Goal: Task Accomplishment & Management: Manage account settings

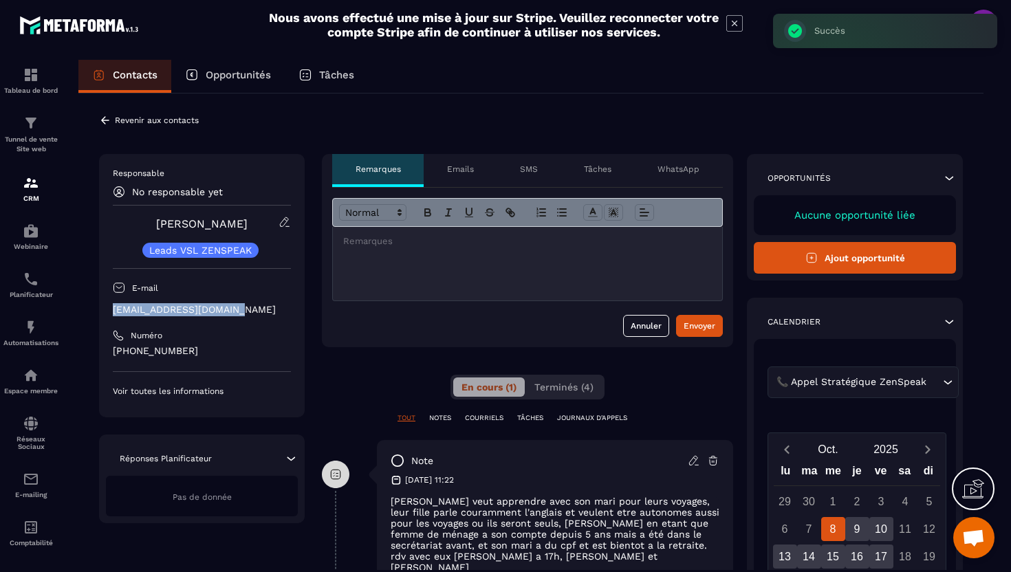
drag, startPoint x: 246, startPoint y: 310, endPoint x: 113, endPoint y: 312, distance: 132.7
click at [113, 312] on p "[EMAIL_ADDRESS][DOMAIN_NAME]" at bounding box center [202, 309] width 178 height 13
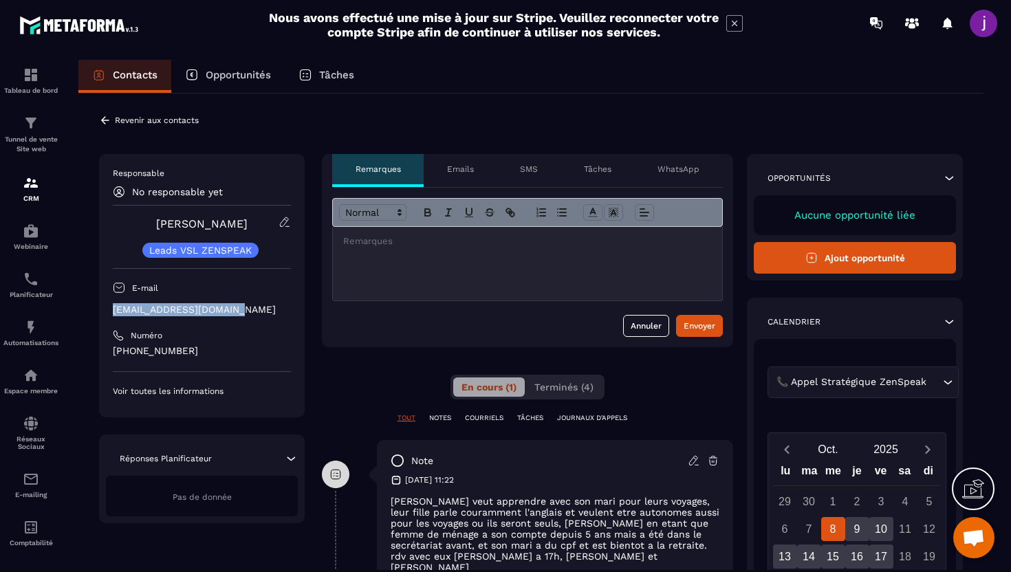
copy p "[EMAIL_ADDRESS][DOMAIN_NAME]"
click at [105, 115] on icon at bounding box center [105, 120] width 12 height 12
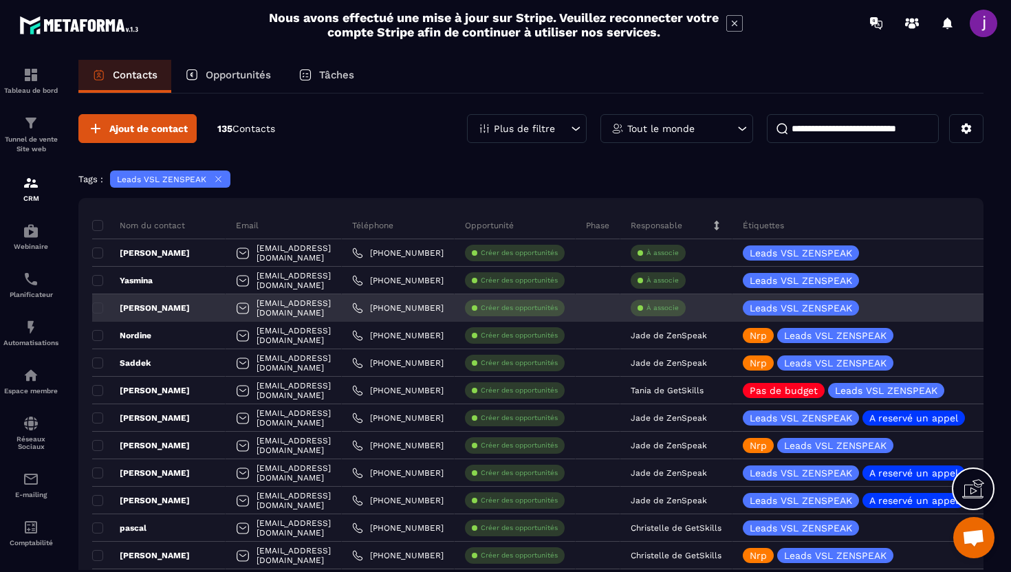
click at [686, 315] on div "À associe" at bounding box center [658, 308] width 55 height 17
click at [679, 310] on p "À associe" at bounding box center [662, 308] width 32 height 10
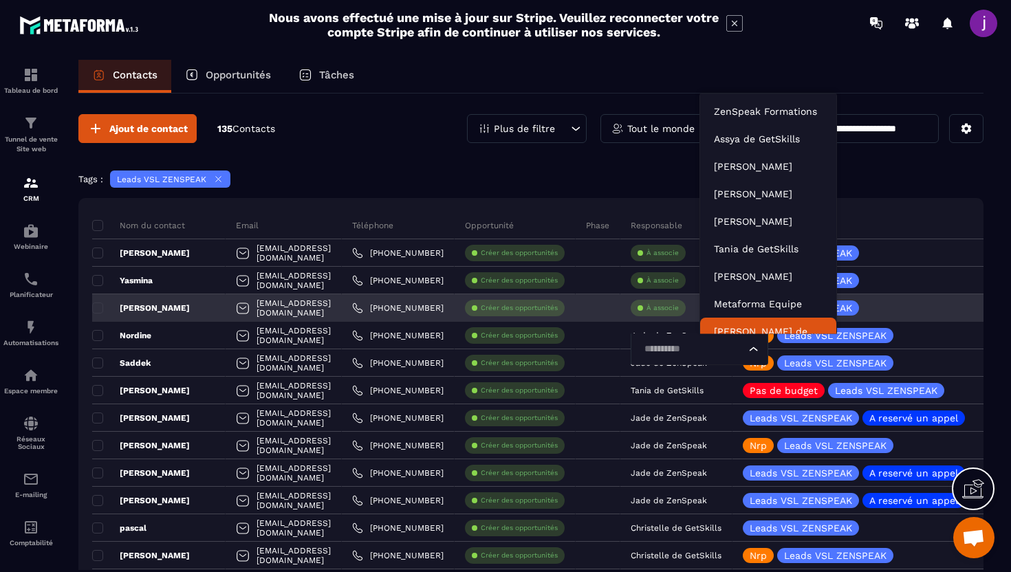
scroll to position [10, 0]
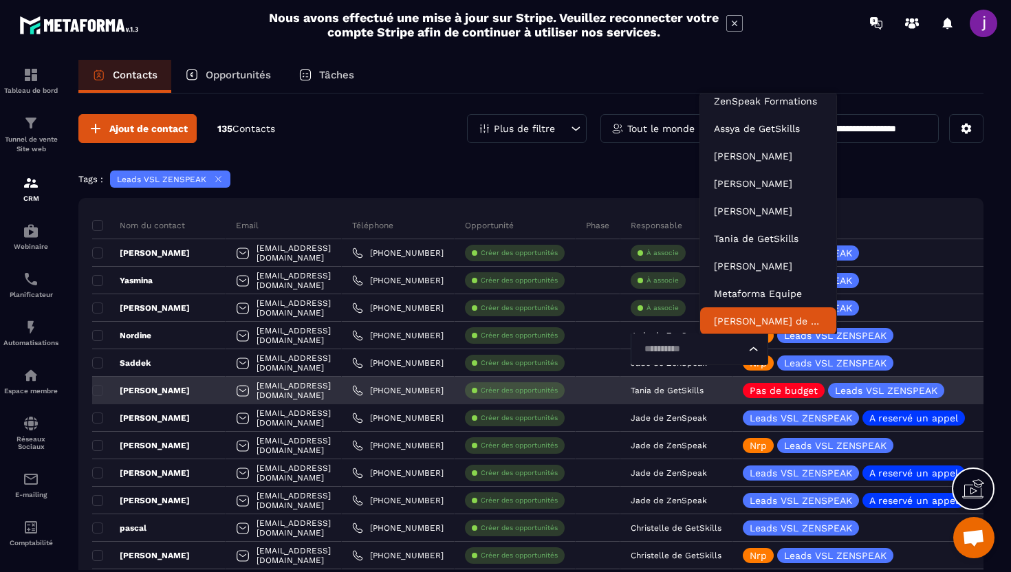
click at [725, 395] on div "Tania de GetSkills" at bounding box center [676, 391] width 112 height 28
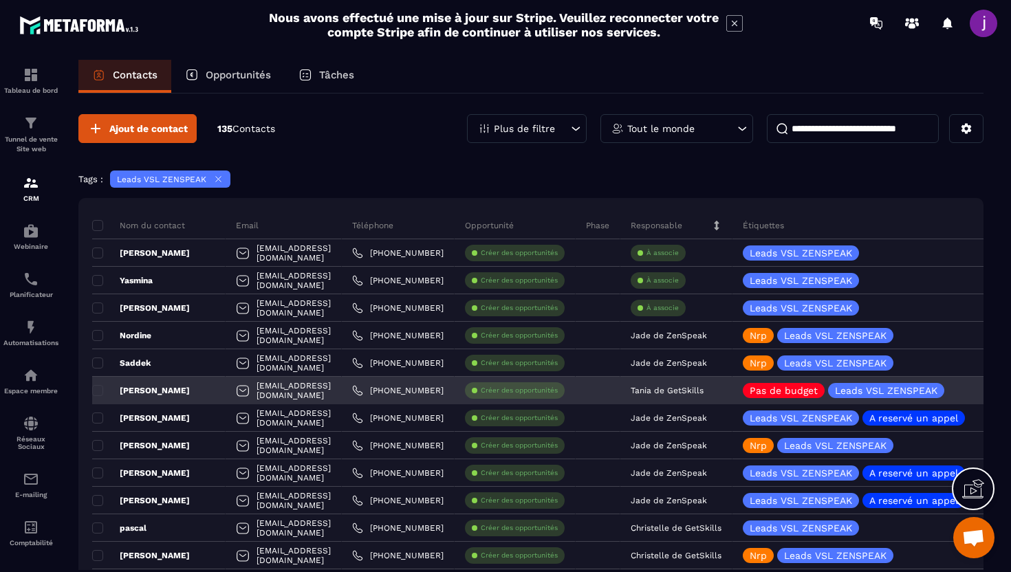
click at [703, 386] on p "Tania de GetSkills" at bounding box center [667, 391] width 73 height 10
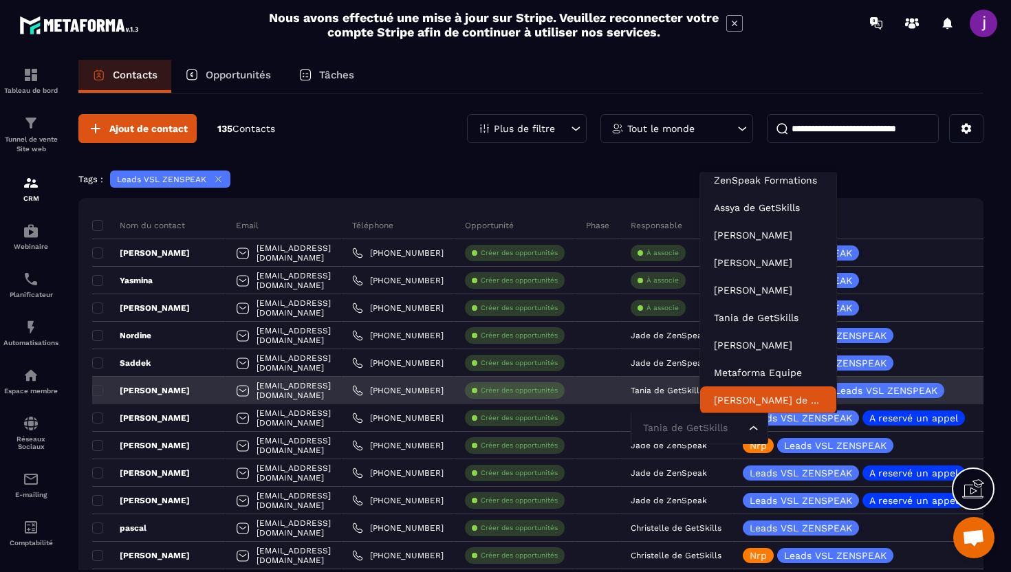
click at [733, 431] on input "Search for option" at bounding box center [692, 428] width 106 height 15
type input "****"
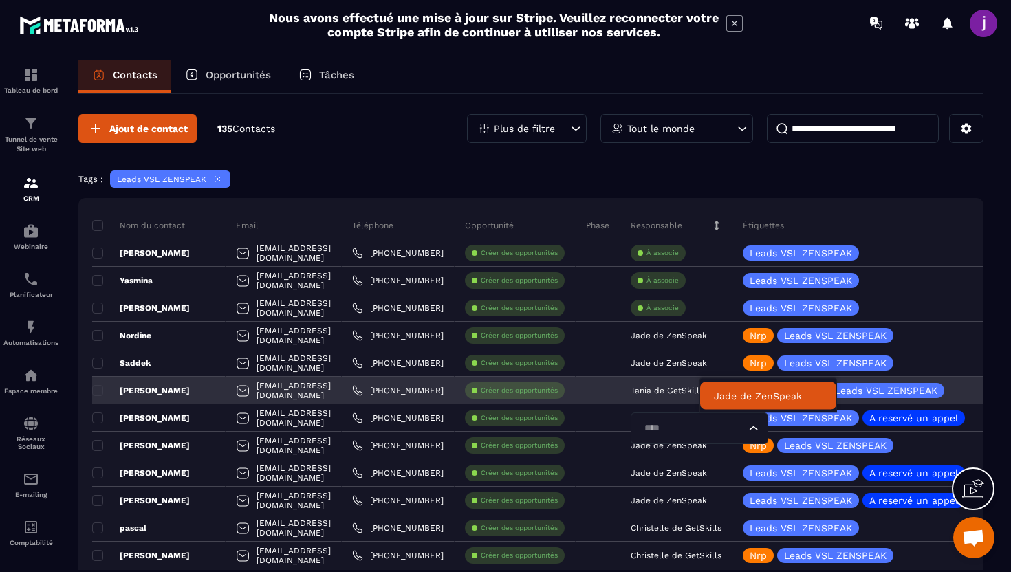
scroll to position [0, 0]
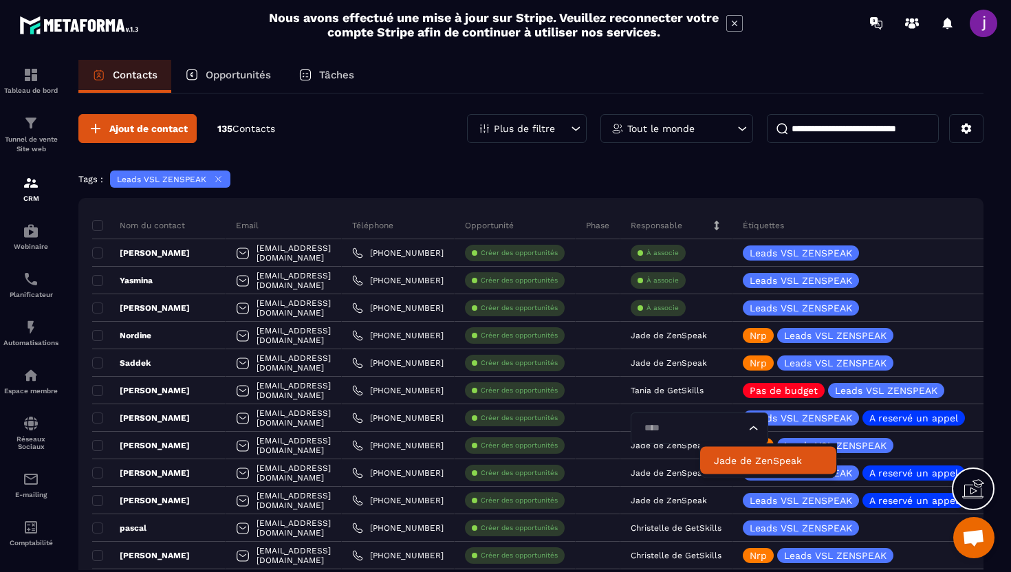
click at [736, 459] on p "Jade de ZenSpeak" at bounding box center [768, 461] width 109 height 14
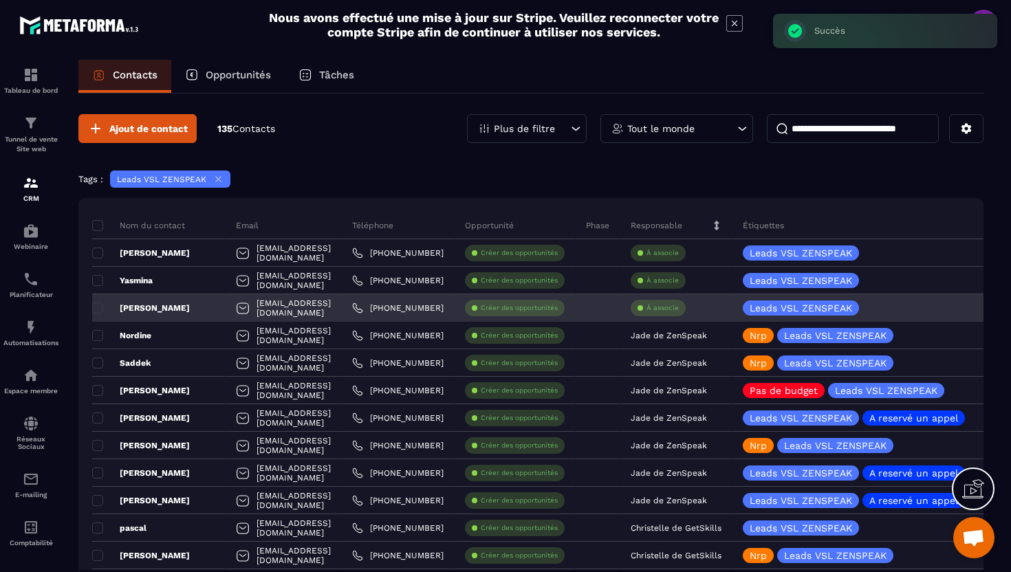
click at [679, 304] on p "À associe" at bounding box center [662, 308] width 32 height 10
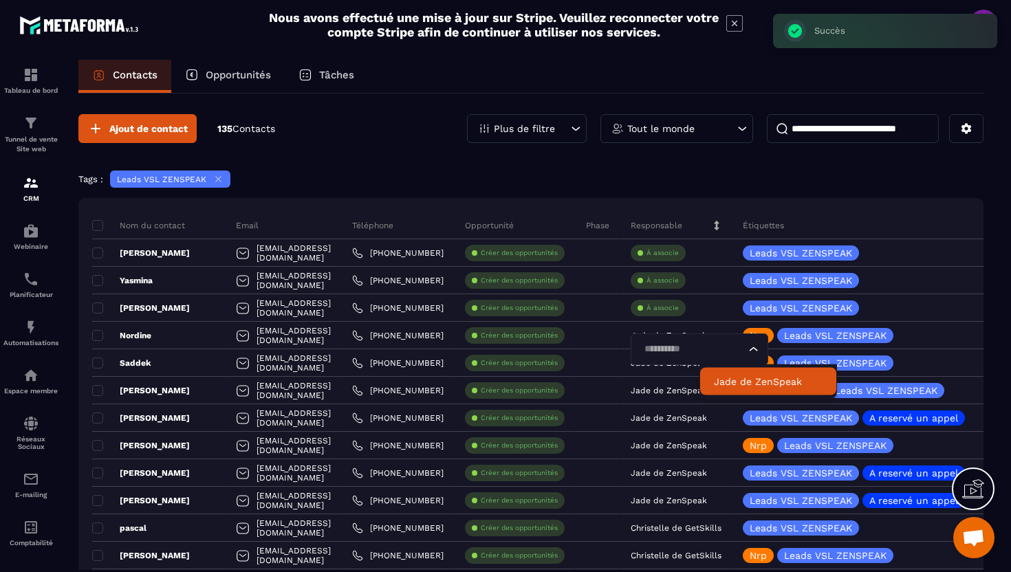
click at [730, 384] on p "Jade de ZenSpeak" at bounding box center [768, 382] width 109 height 14
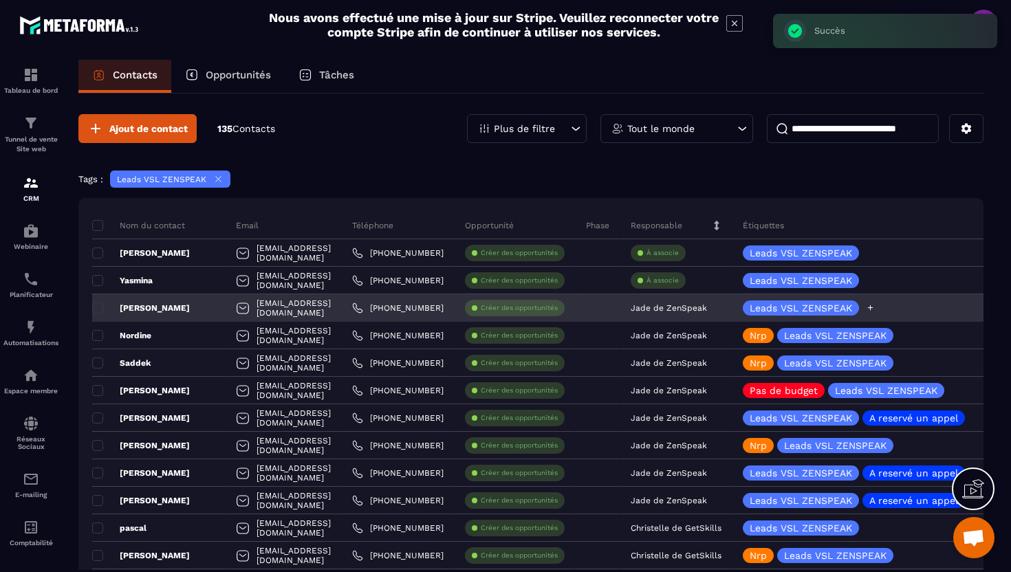
click at [875, 311] on icon at bounding box center [870, 307] width 9 height 9
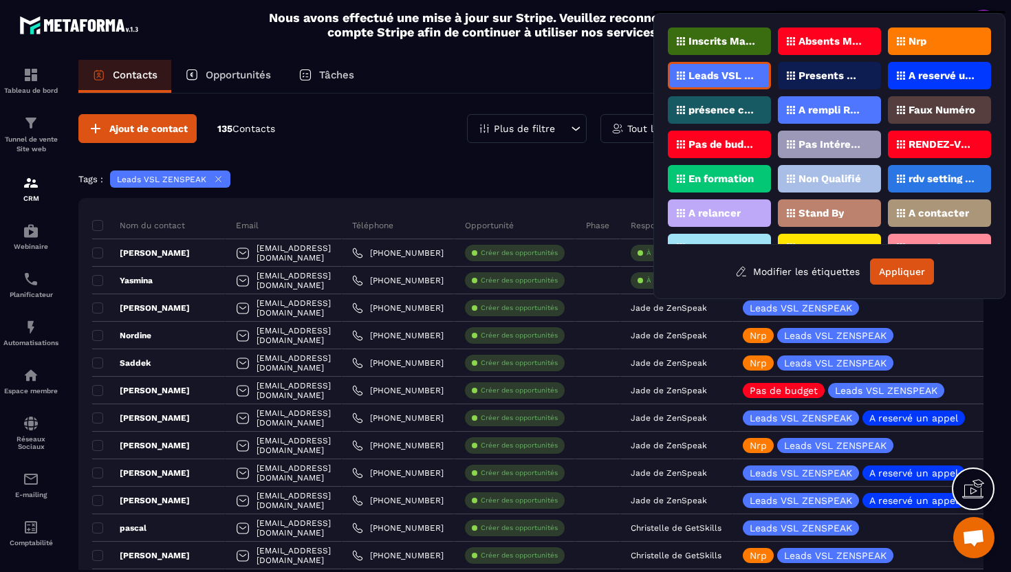
click at [941, 72] on p "A reservé un appel" at bounding box center [941, 76] width 67 height 10
click at [905, 280] on button "Appliquer" at bounding box center [902, 272] width 64 height 26
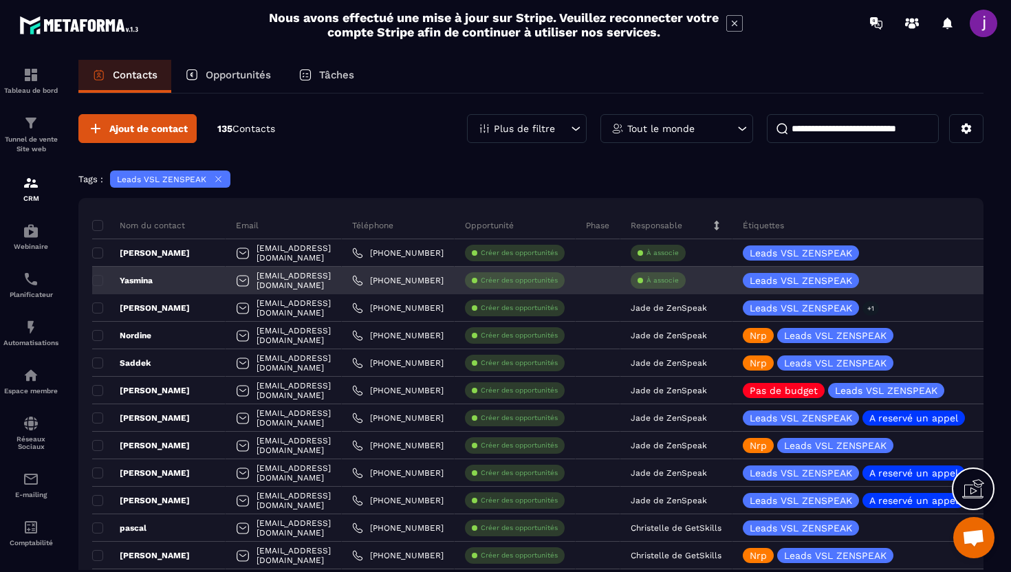
click at [198, 279] on div "Yasmina" at bounding box center [158, 281] width 133 height 28
